Goal: Information Seeking & Learning: Learn about a topic

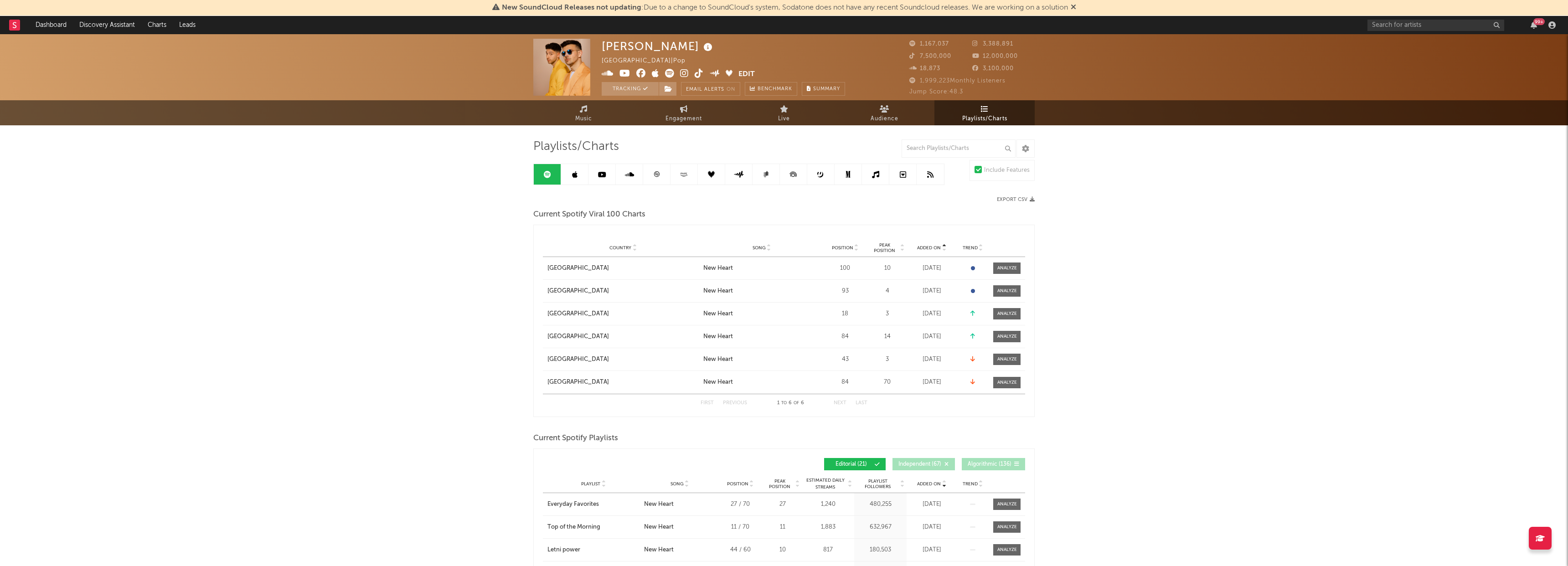
click at [928, 246] on span "Added On" at bounding box center [929, 248] width 24 height 5
click at [1404, 28] on input "text" at bounding box center [1436, 25] width 137 height 12
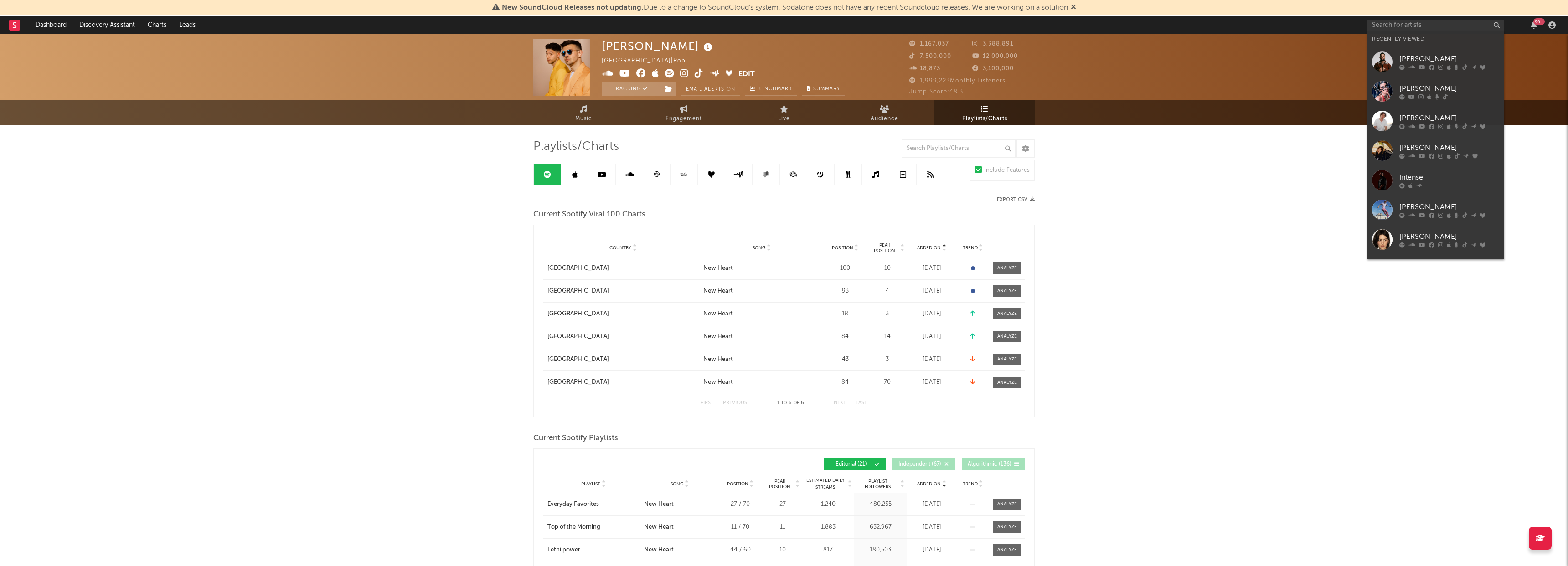
click at [1423, 65] on icon at bounding box center [1422, 67] width 6 height 5
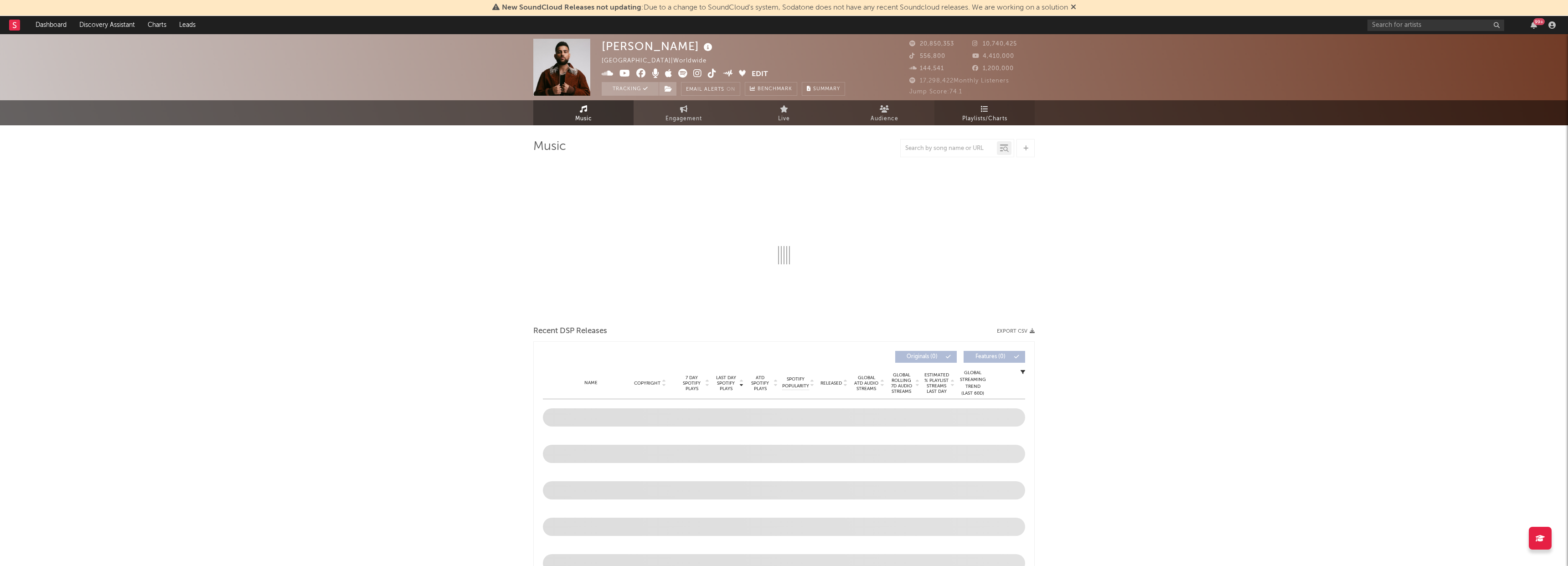
click at [990, 115] on span "Playlists/Charts" at bounding box center [985, 119] width 45 height 11
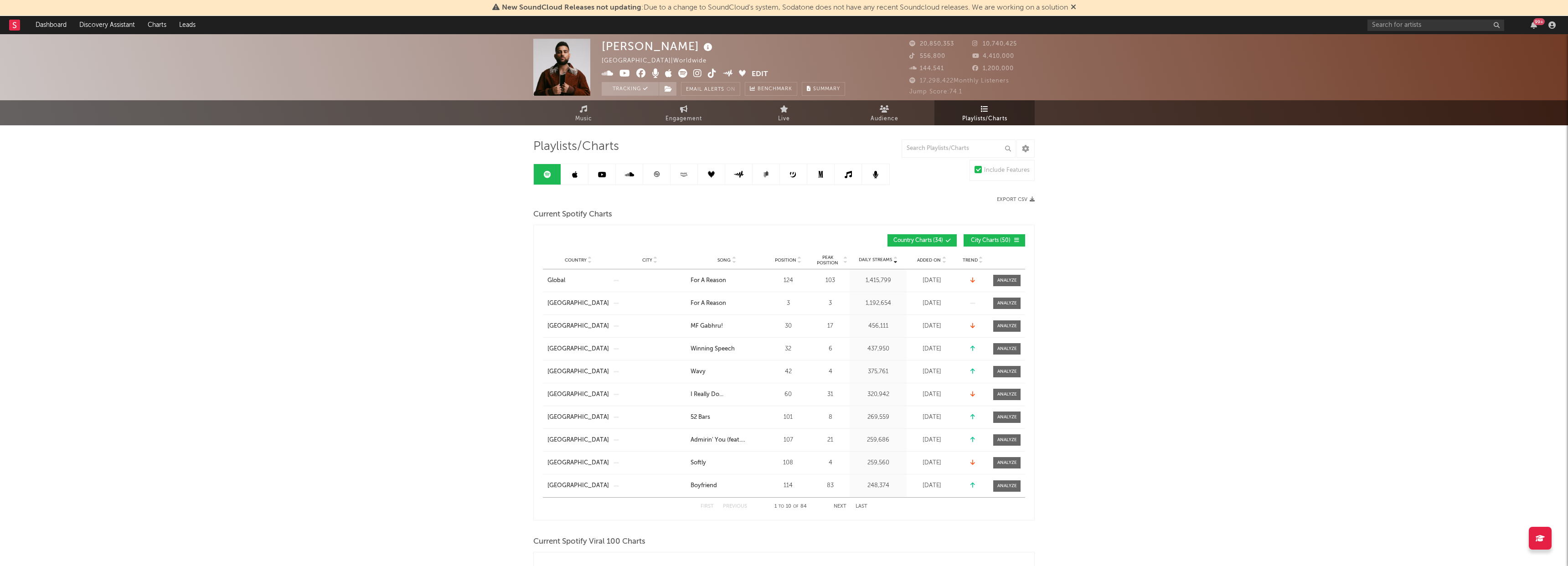
click at [978, 240] on span "City Charts ( 50 )" at bounding box center [990, 240] width 42 height 5
click at [937, 259] on span "Added On" at bounding box center [929, 260] width 24 height 5
click at [1376, 29] on input "text" at bounding box center [1436, 25] width 137 height 12
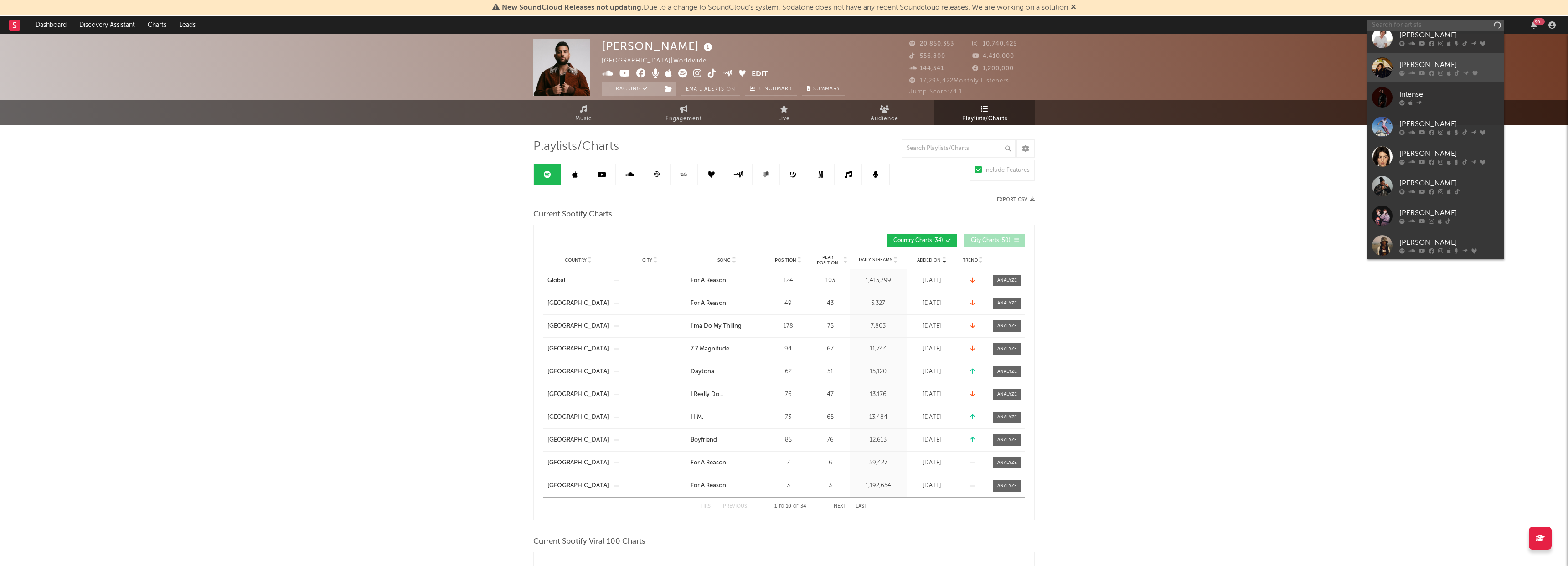
scroll to position [84, 0]
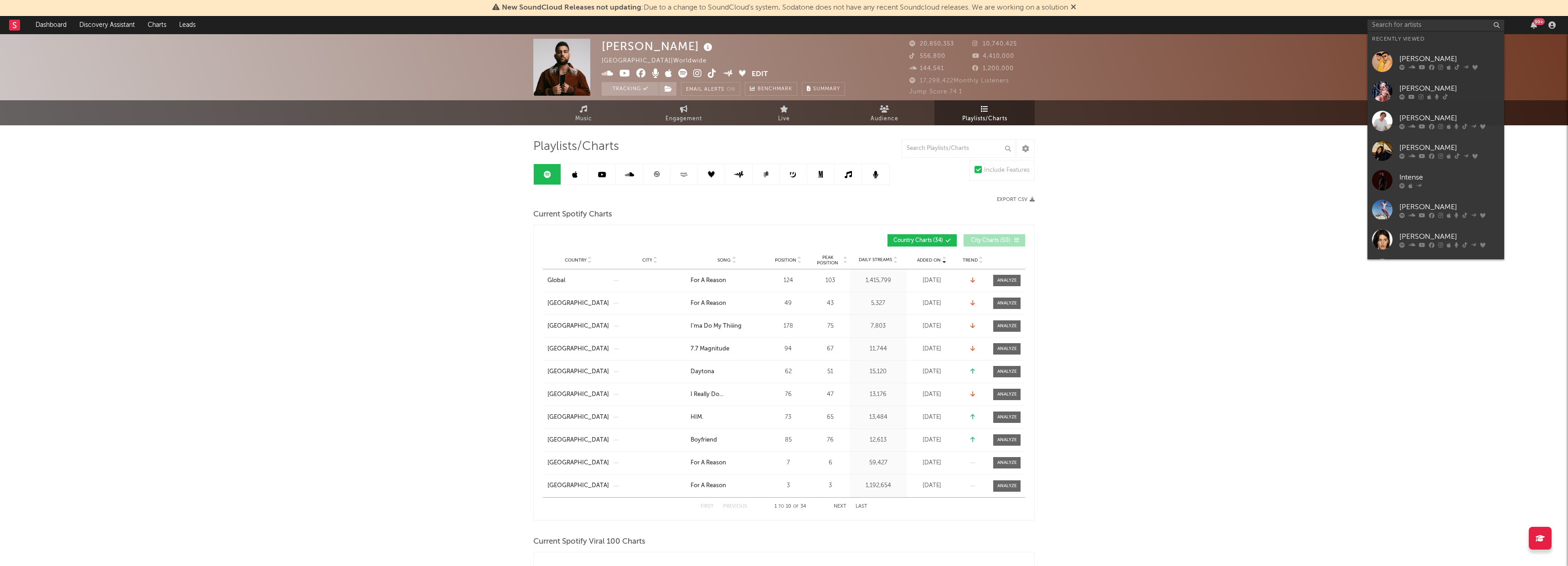
click at [929, 257] on span "Added On" at bounding box center [929, 260] width 24 height 5
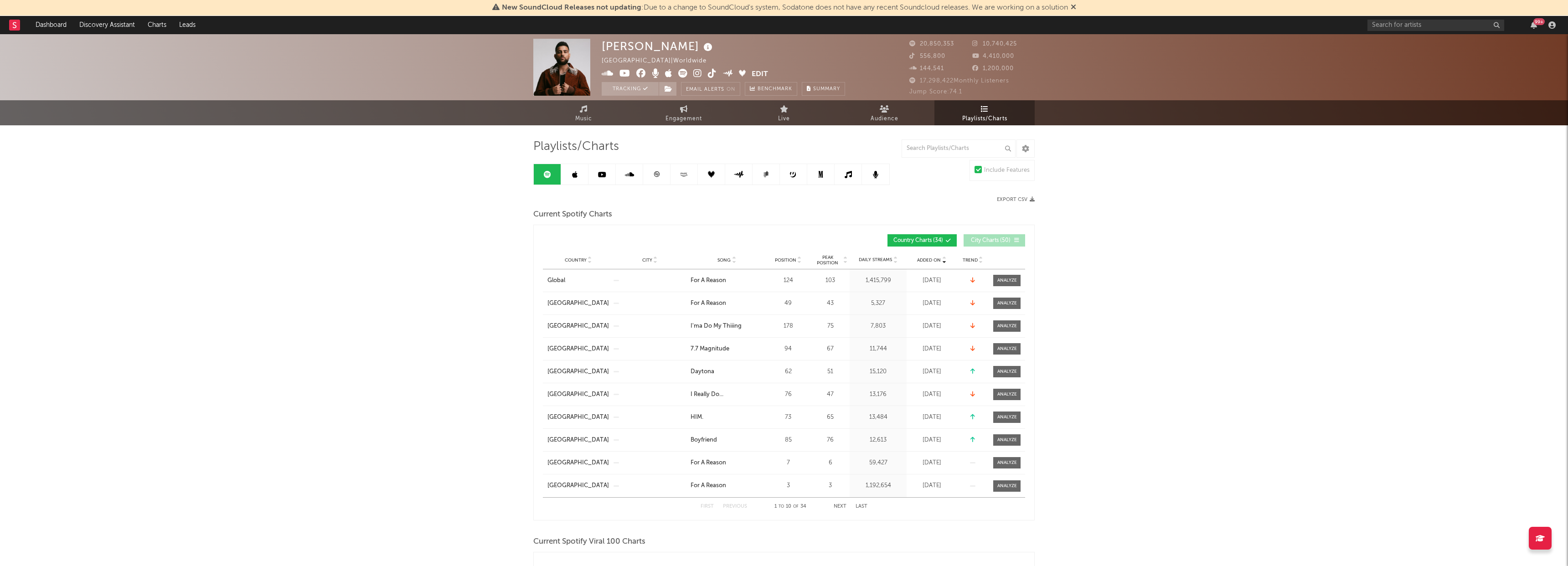
click at [929, 258] on span "Added On" at bounding box center [929, 260] width 24 height 5
click at [1404, 26] on input "text" at bounding box center [1436, 25] width 137 height 12
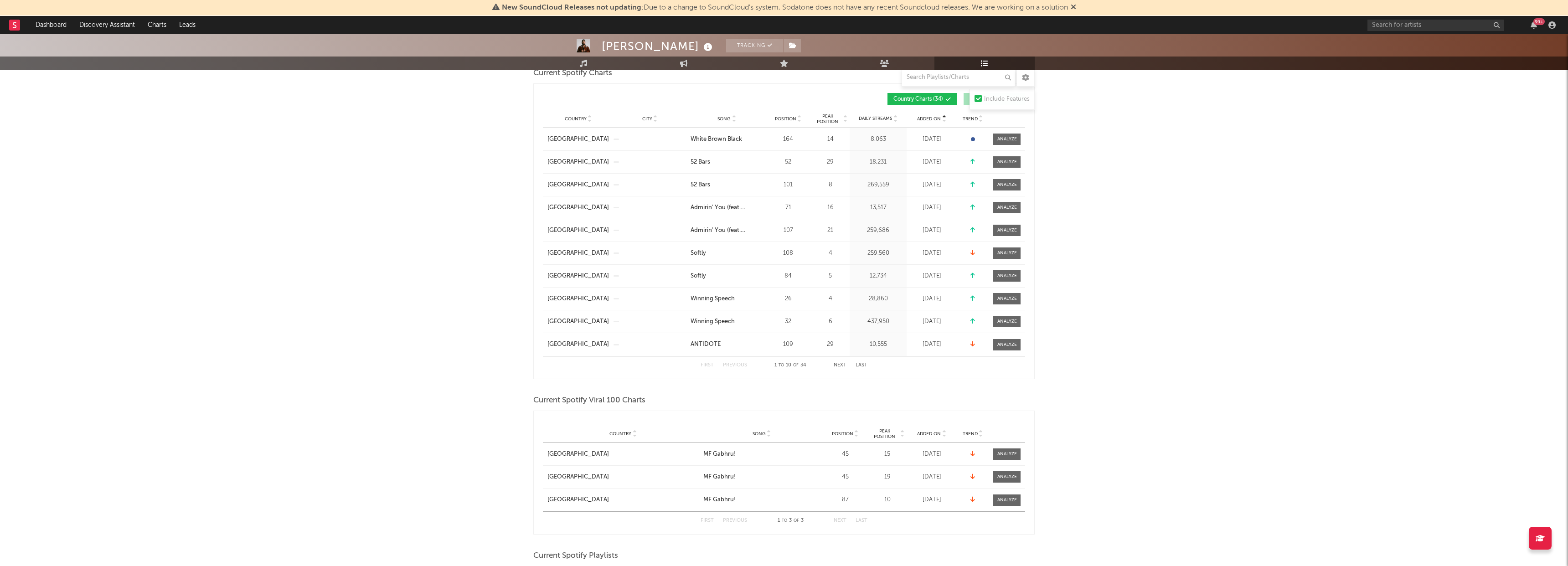
scroll to position [0, 0]
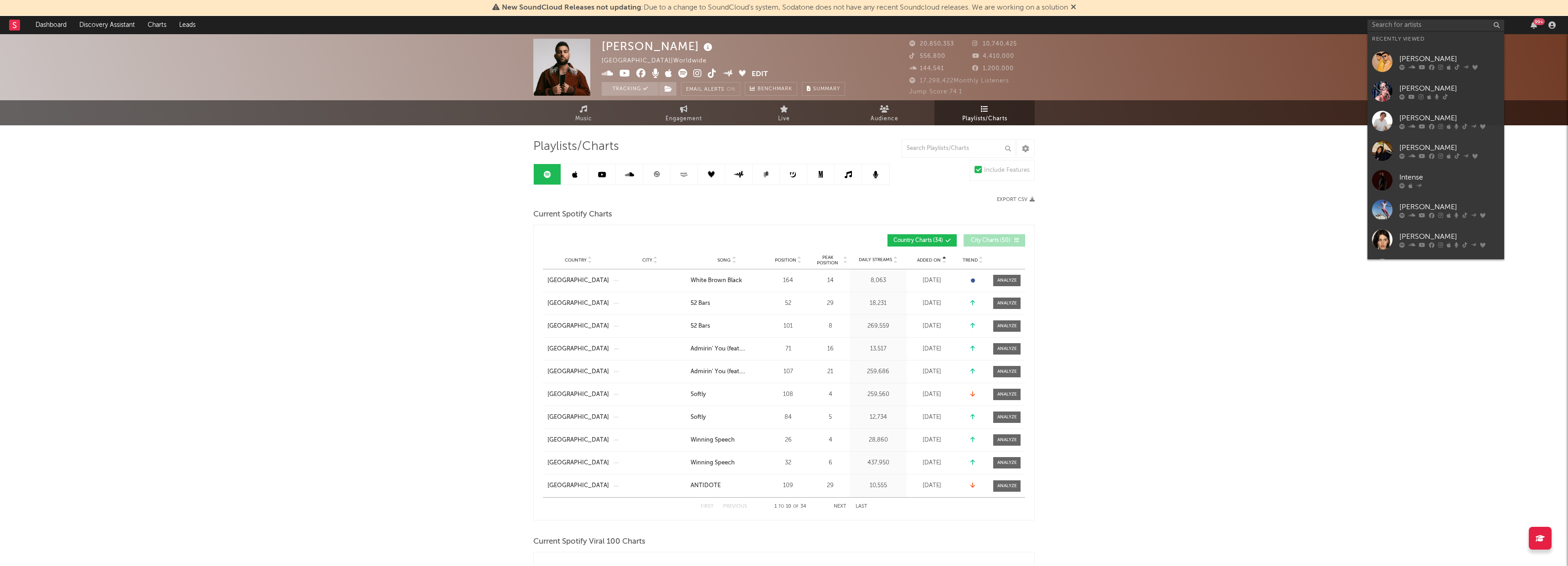
click at [928, 260] on span "Added On" at bounding box center [929, 260] width 24 height 5
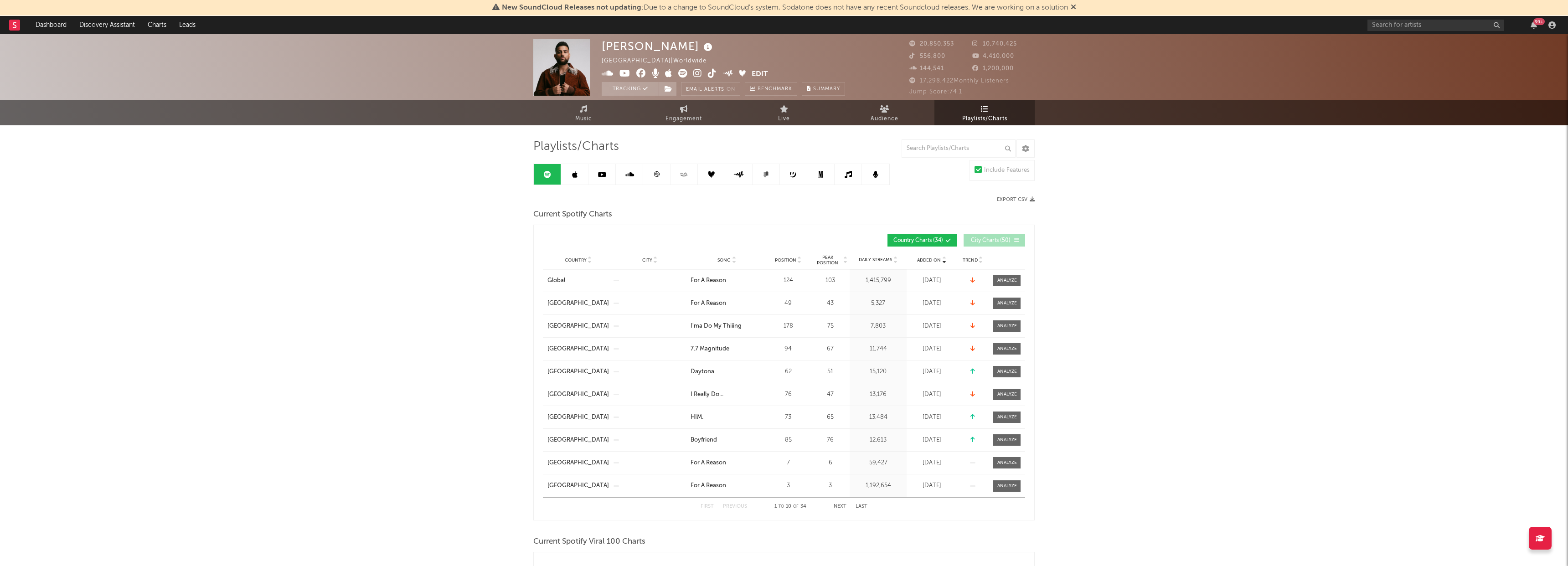
click at [843, 504] on button "Next" at bounding box center [840, 506] width 13 height 5
click at [842, 505] on button "Next" at bounding box center [840, 506] width 13 height 5
